Goal: Information Seeking & Learning: Learn about a topic

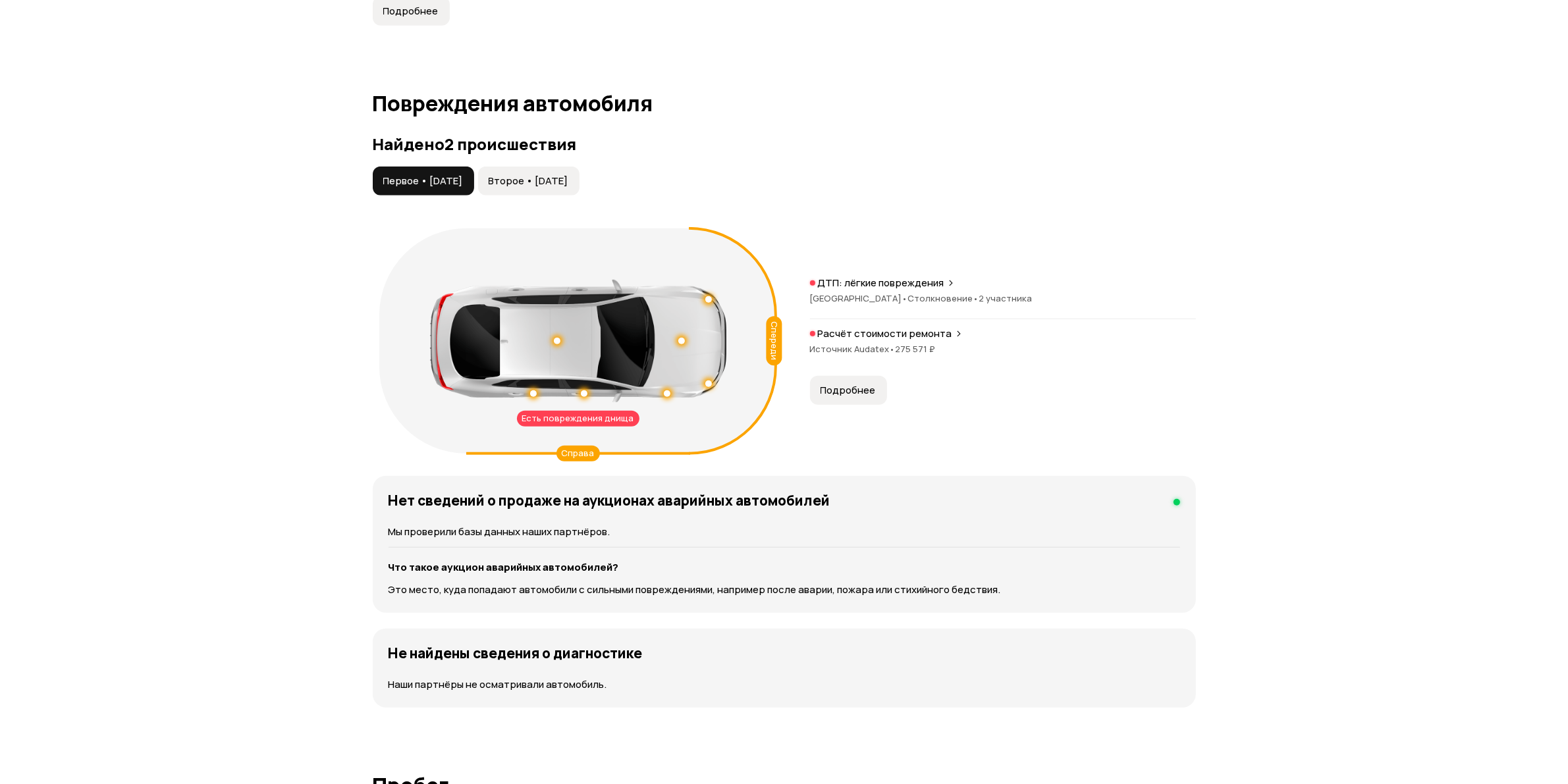
scroll to position [1317, 0]
click at [873, 278] on p "ДТП: лёгкие повреждения" at bounding box center [881, 281] width 126 height 13
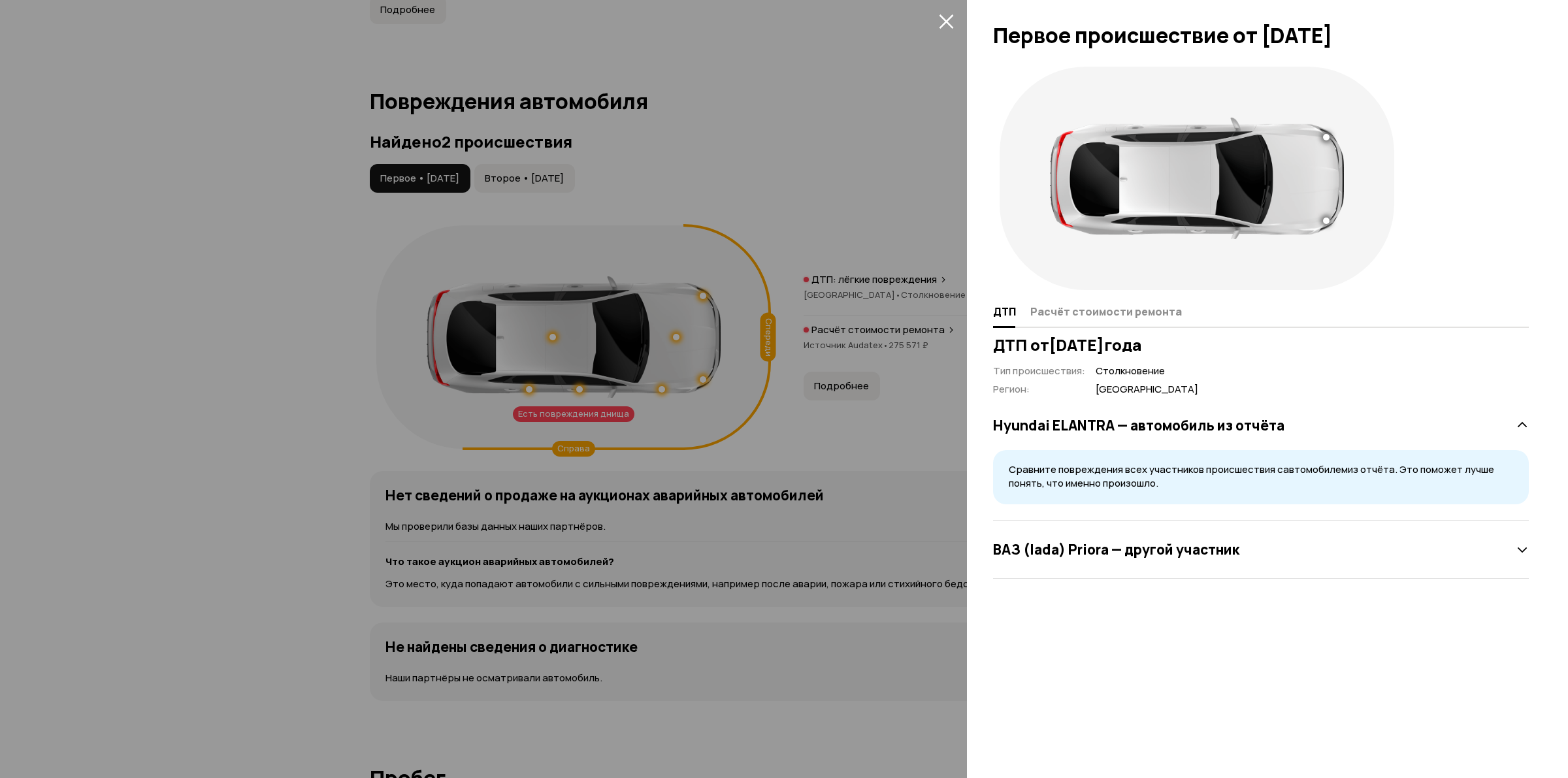
click at [918, 188] on div at bounding box center [784, 389] width 1568 height 778
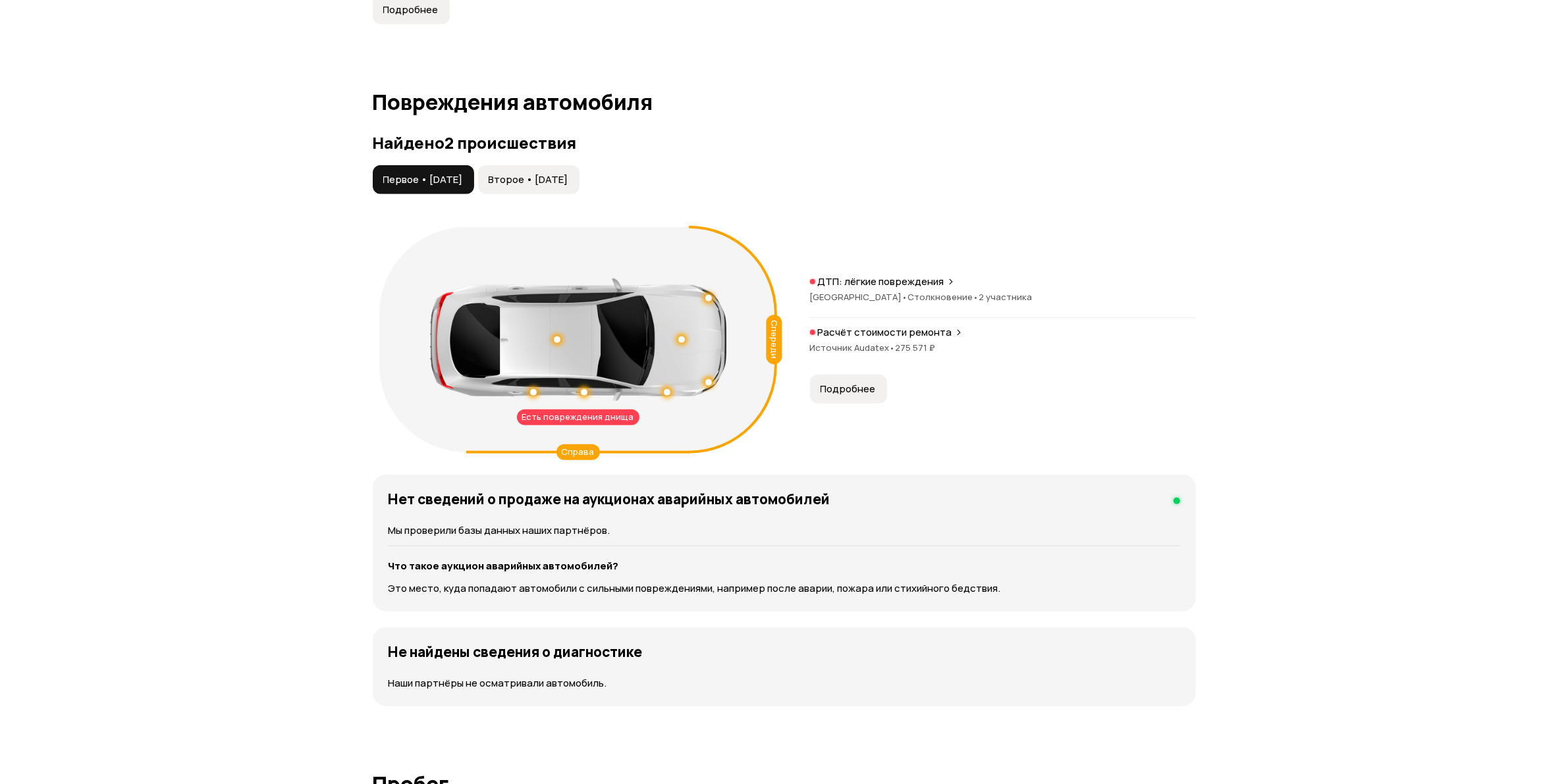
click at [591, 415] on div "Есть повреждения днища" at bounding box center [578, 417] width 122 height 16
click at [554, 338] on div at bounding box center [557, 339] width 7 height 7
click at [553, 337] on div at bounding box center [557, 340] width 9 height 9
click at [843, 386] on span "Подробнее" at bounding box center [848, 389] width 56 height 13
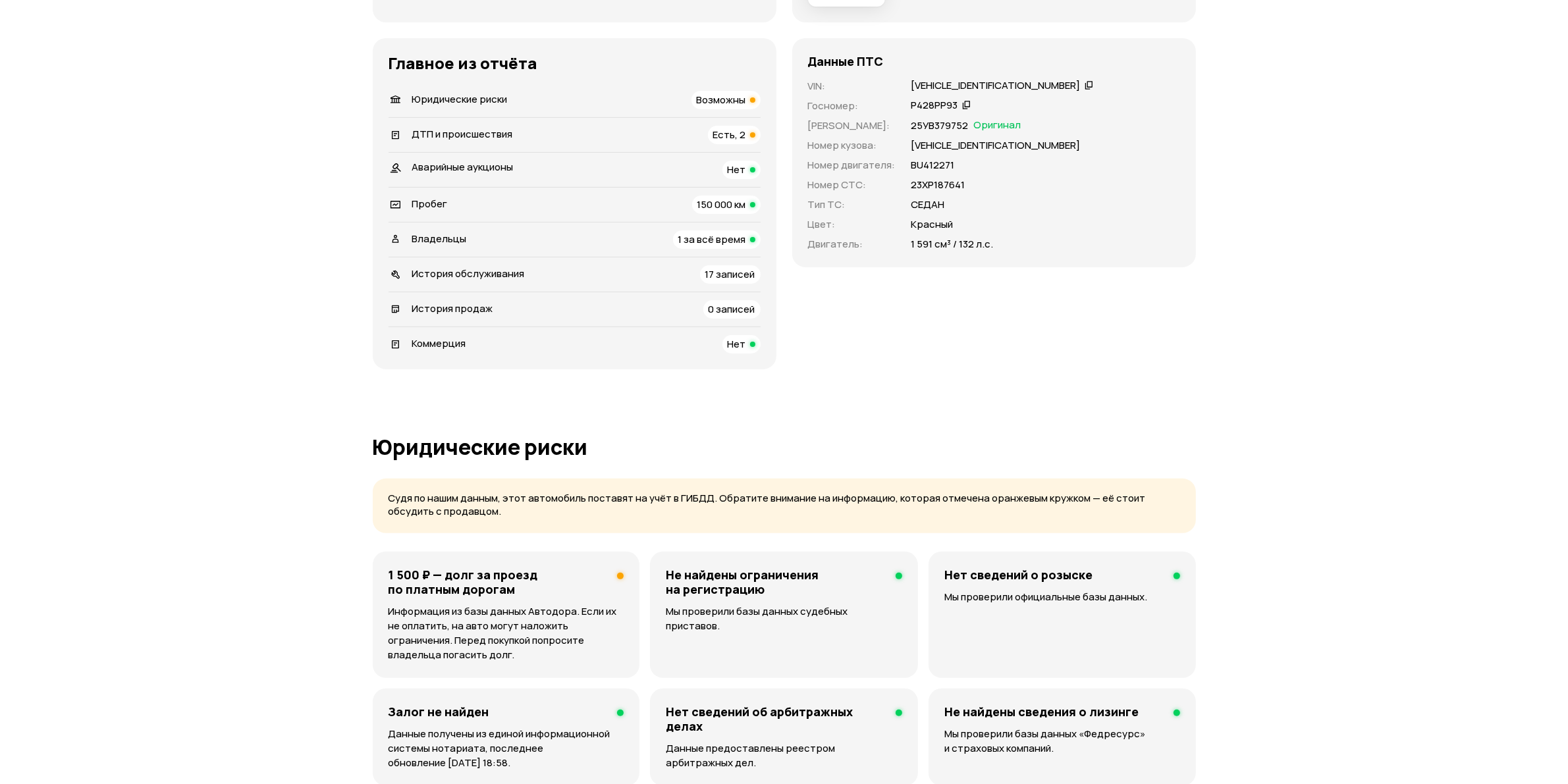
scroll to position [82, 0]
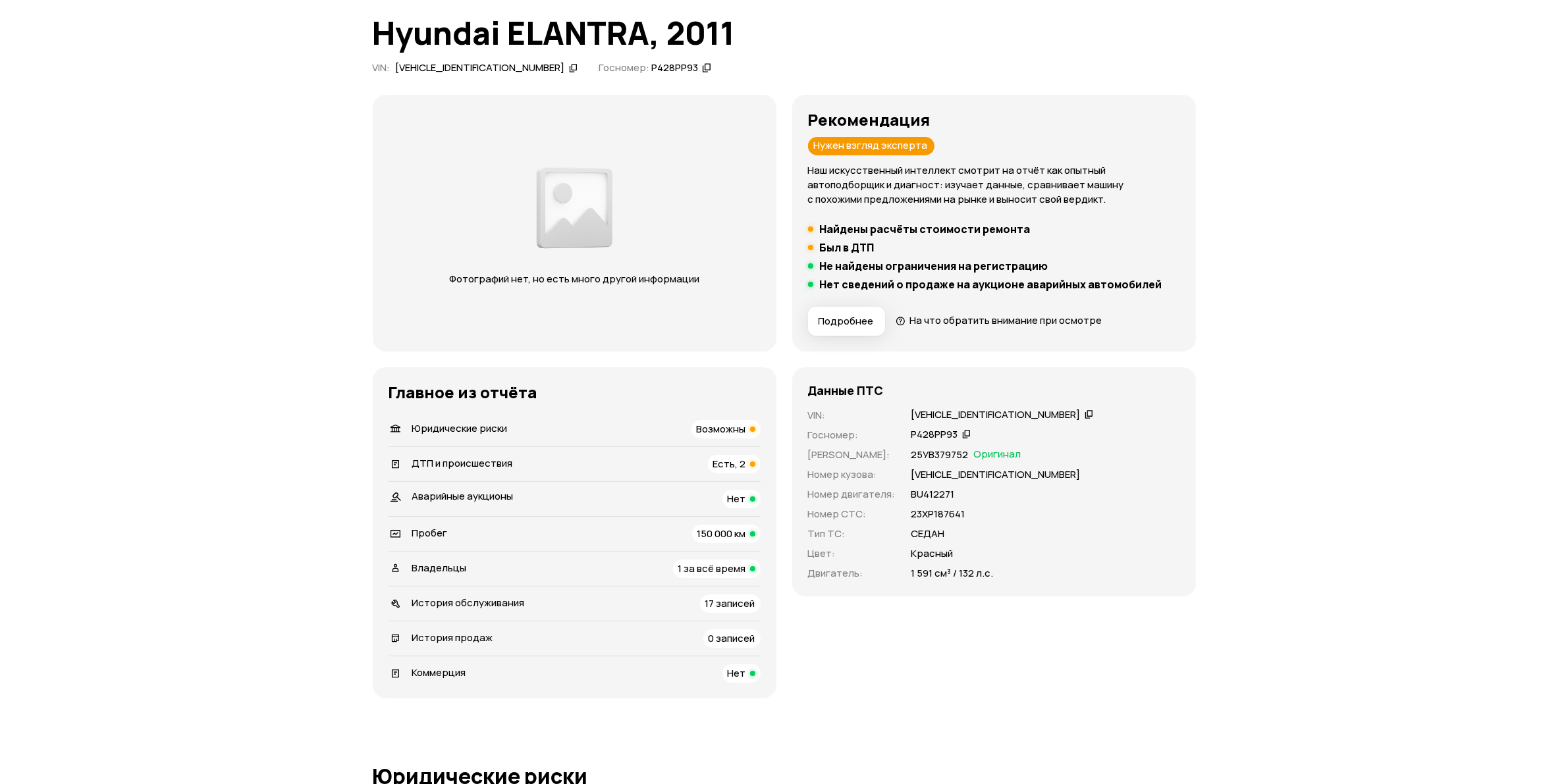
click at [702, 71] on icon at bounding box center [706, 68] width 9 height 13
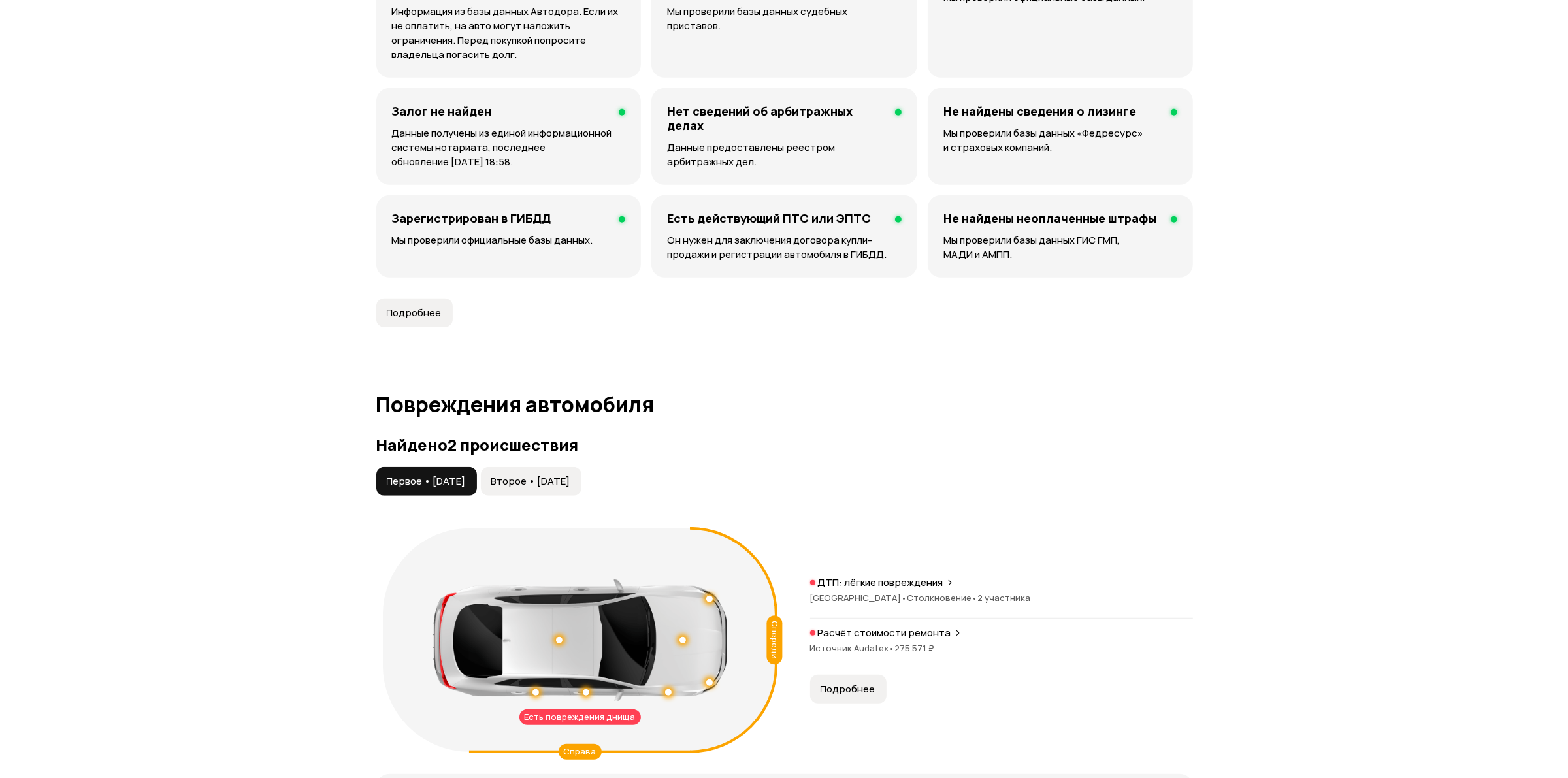
scroll to position [1307, 0]
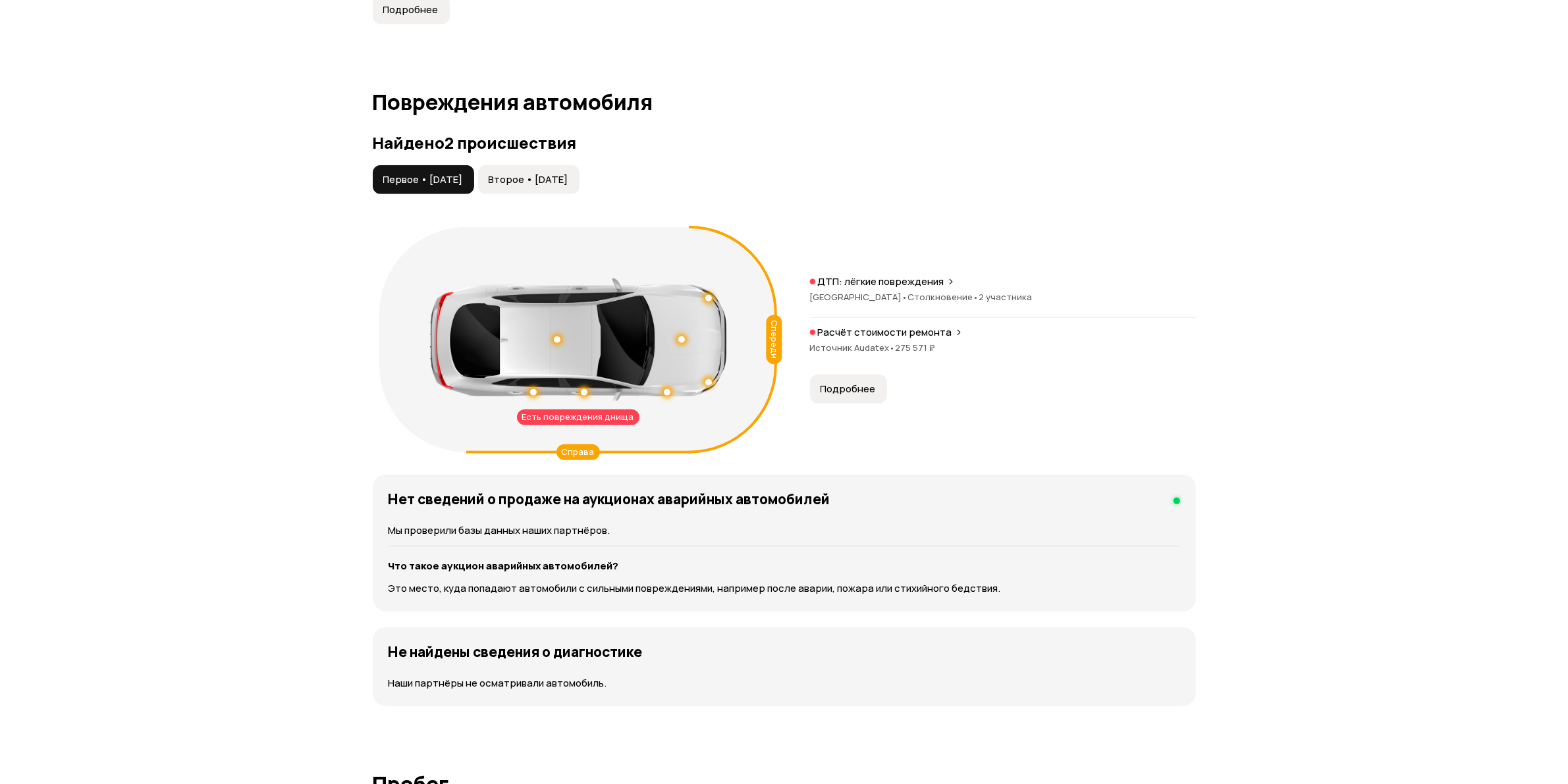
click at [676, 337] on div at bounding box center [578, 339] width 297 height 122
drag, startPoint x: 547, startPoint y: 415, endPoint x: 646, endPoint y: 426, distance: 99.6
click at [646, 426] on div "Есть повреждения днища Спереди [PERSON_NAME]" at bounding box center [578, 340] width 398 height 225
click at [557, 336] on div at bounding box center [557, 339] width 7 height 7
click at [882, 293] on span "[GEOGRAPHIC_DATA] •" at bounding box center [859, 297] width 98 height 12
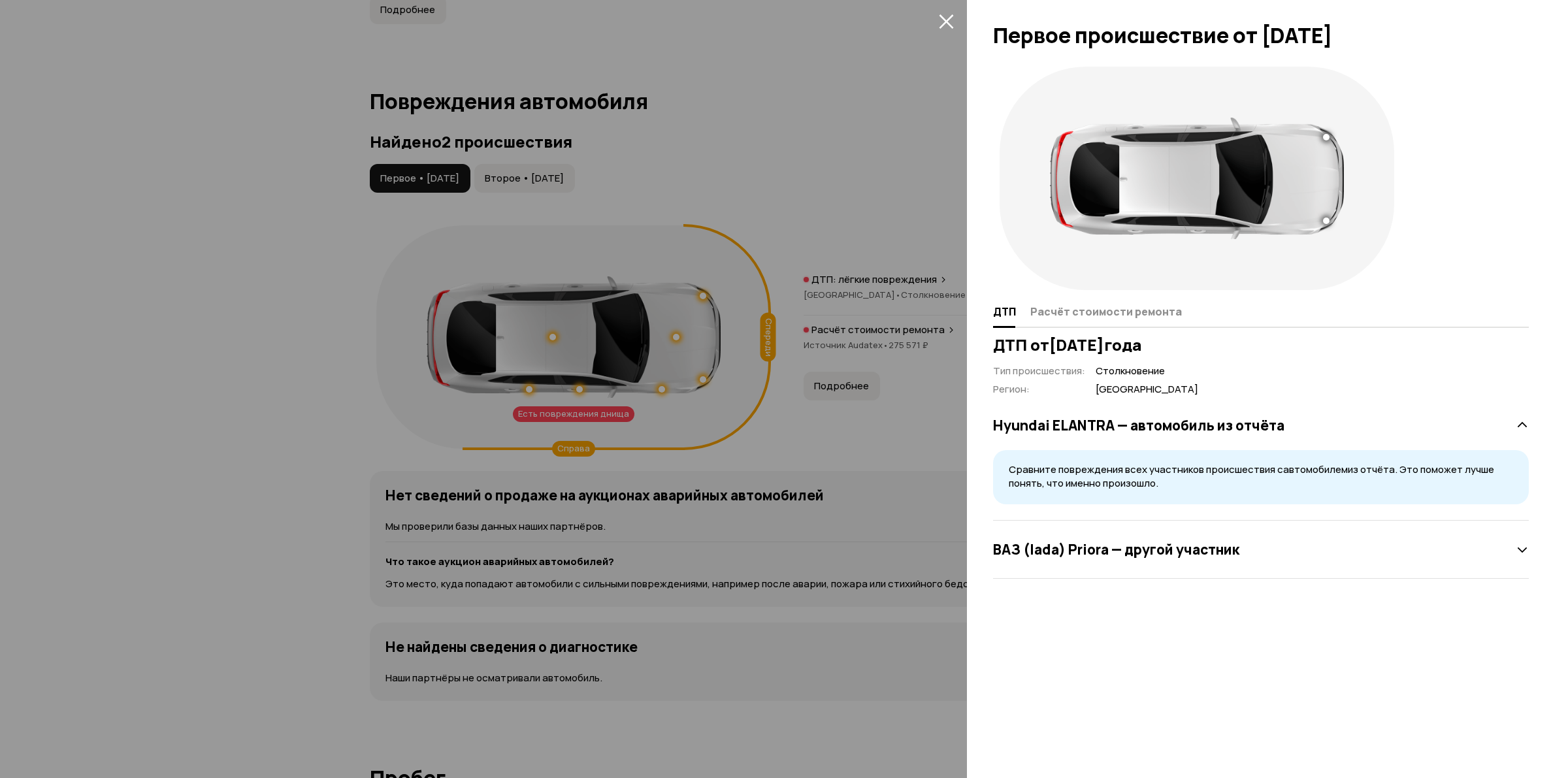
click at [875, 291] on div at bounding box center [784, 389] width 1568 height 778
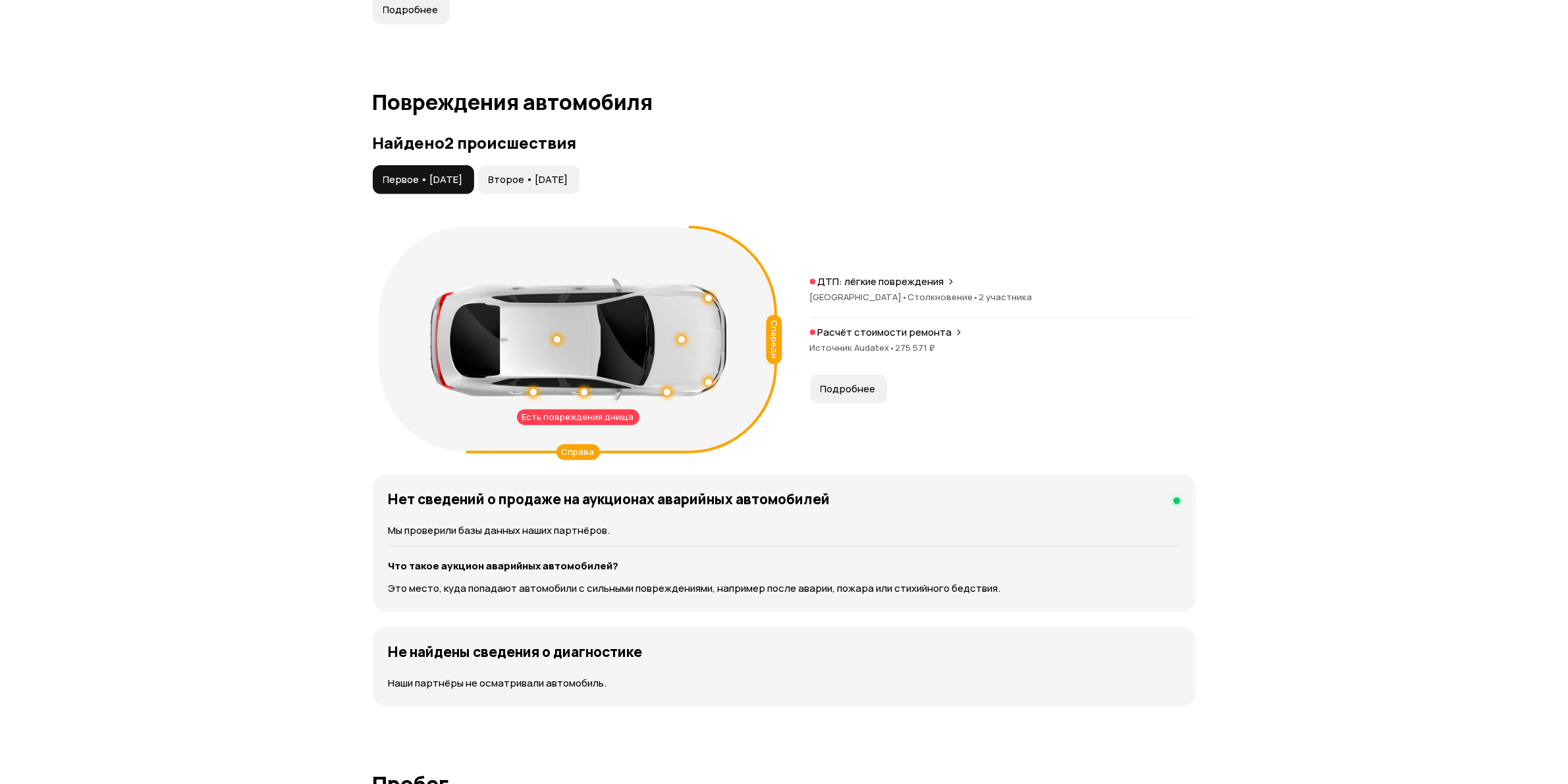
click at [894, 334] on p "Расчёт стоимости ремонта" at bounding box center [884, 332] width 135 height 13
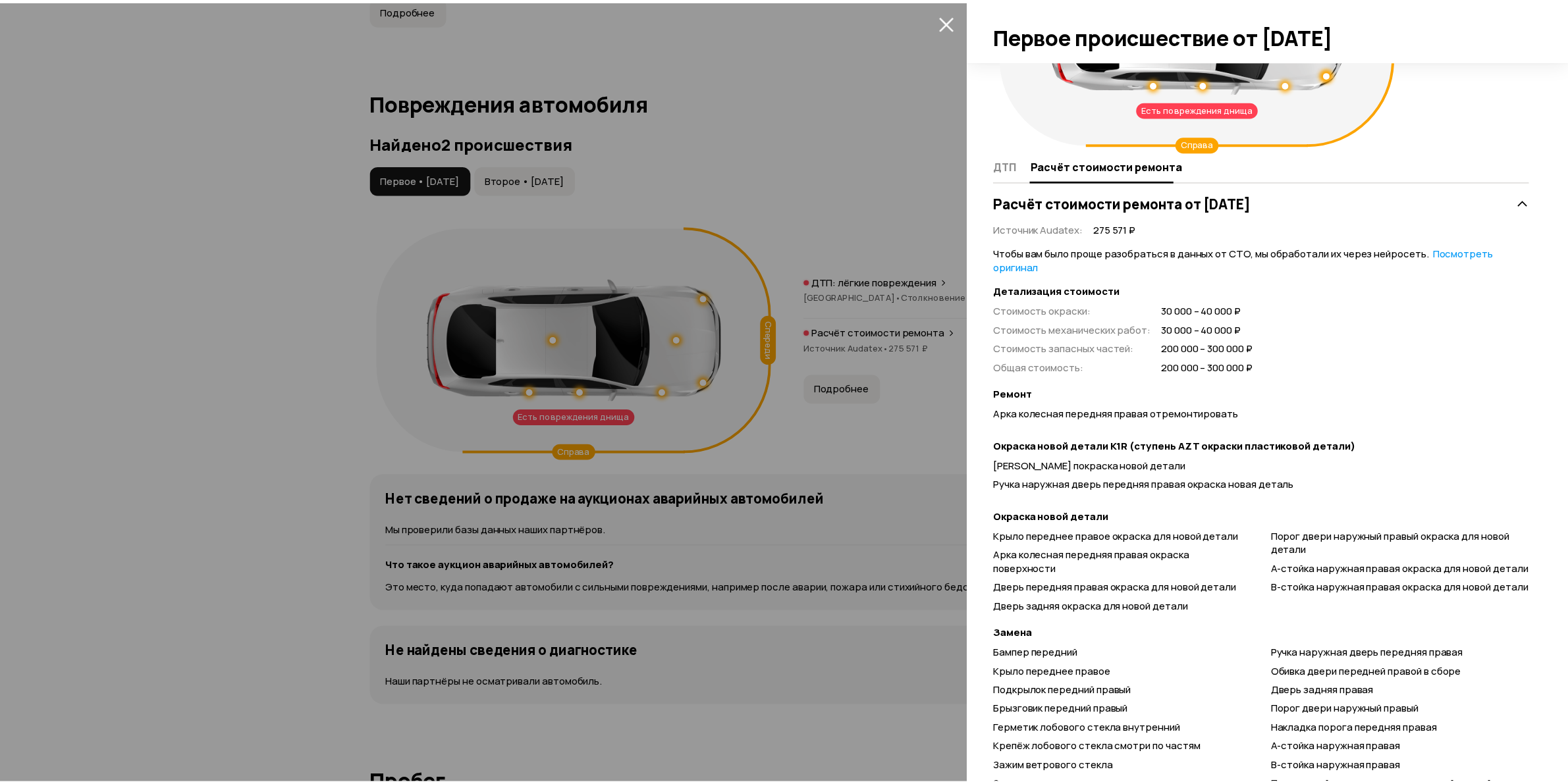
scroll to position [0, 0]
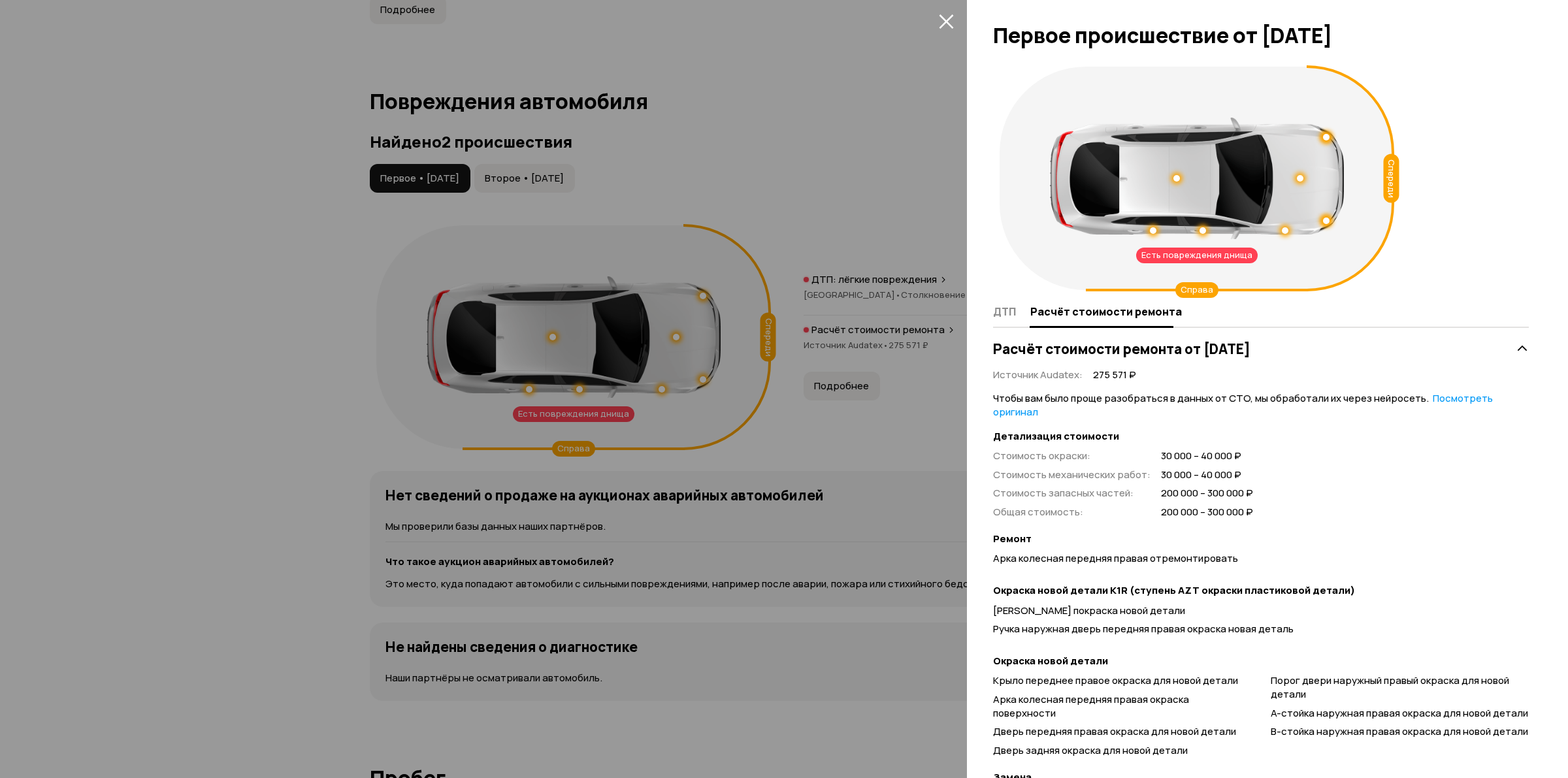
click at [840, 198] on div at bounding box center [784, 389] width 1568 height 778
